Goal: Task Accomplishment & Management: Manage account settings

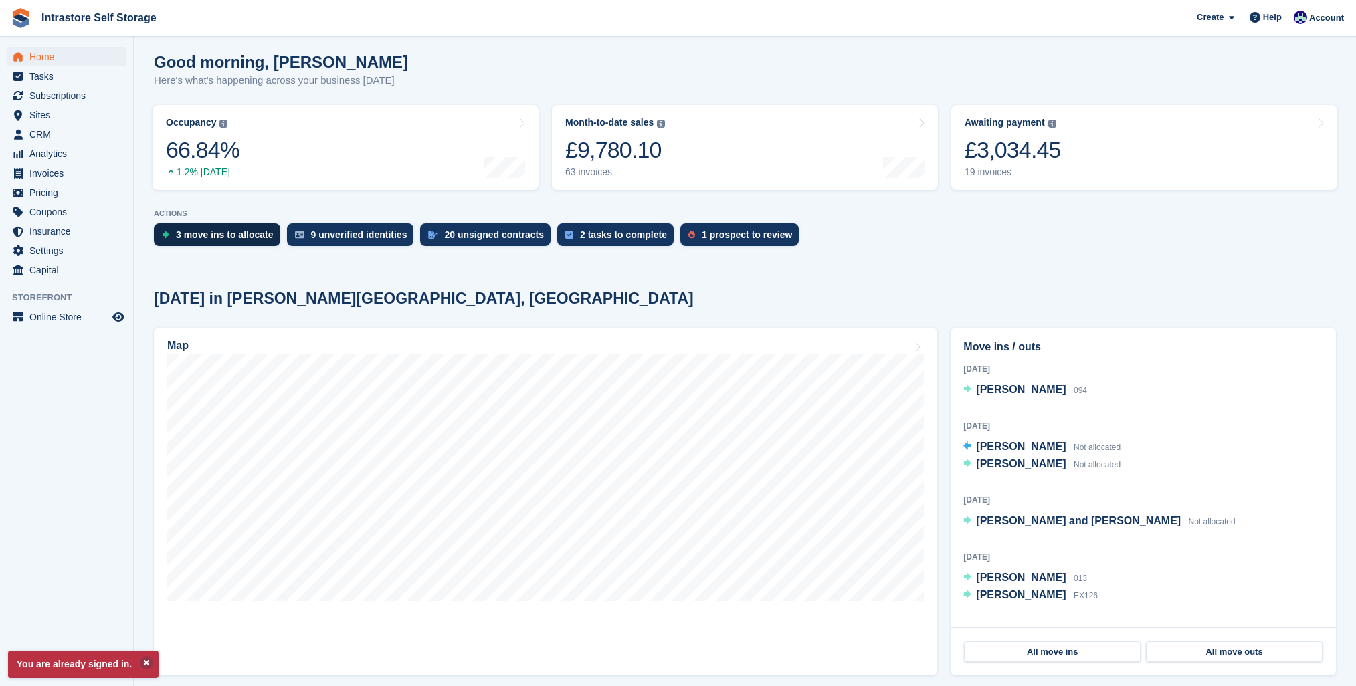
scroll to position [107, 0]
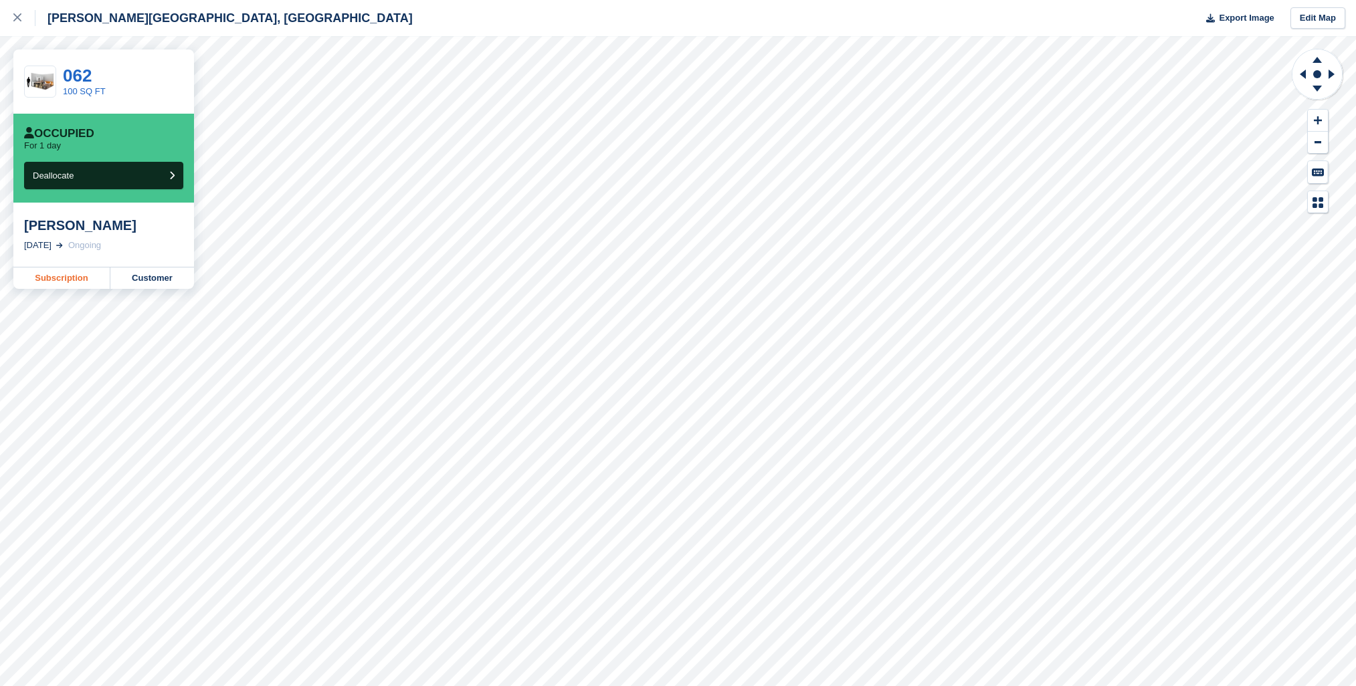
click at [82, 278] on link "Subscription" at bounding box center [61, 278] width 97 height 21
